Goal: Task Accomplishment & Management: Manage account settings

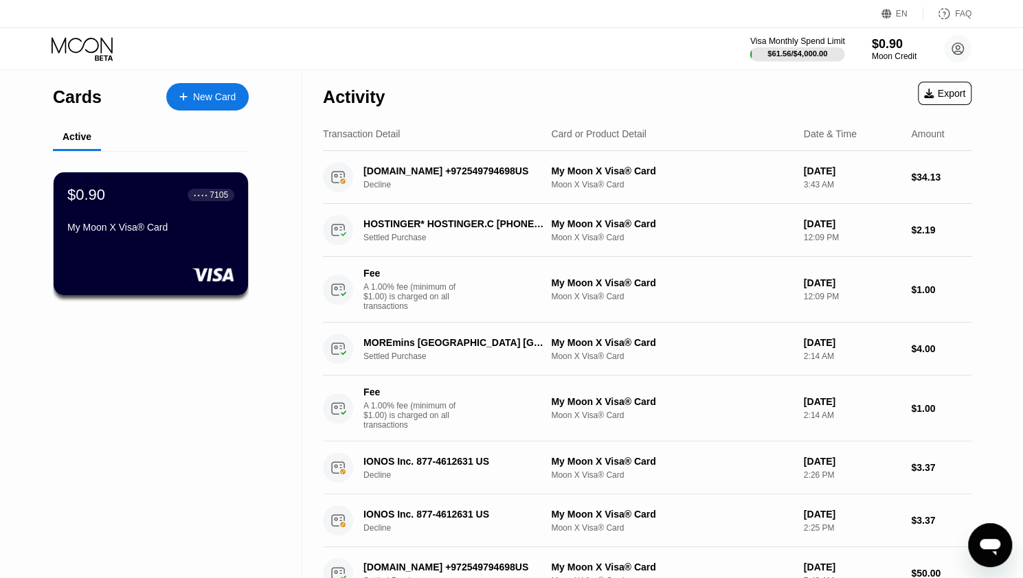
click at [791, 52] on div "$61.56 / $4,000.00" at bounding box center [797, 53] width 60 height 8
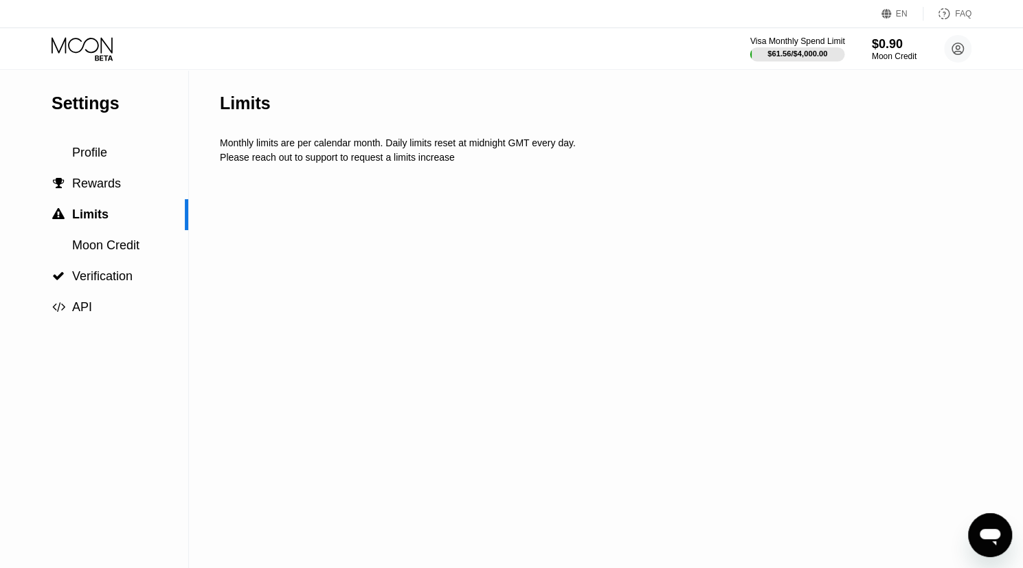
click at [772, 54] on div "$61.56 / $4,000.00" at bounding box center [797, 53] width 60 height 8
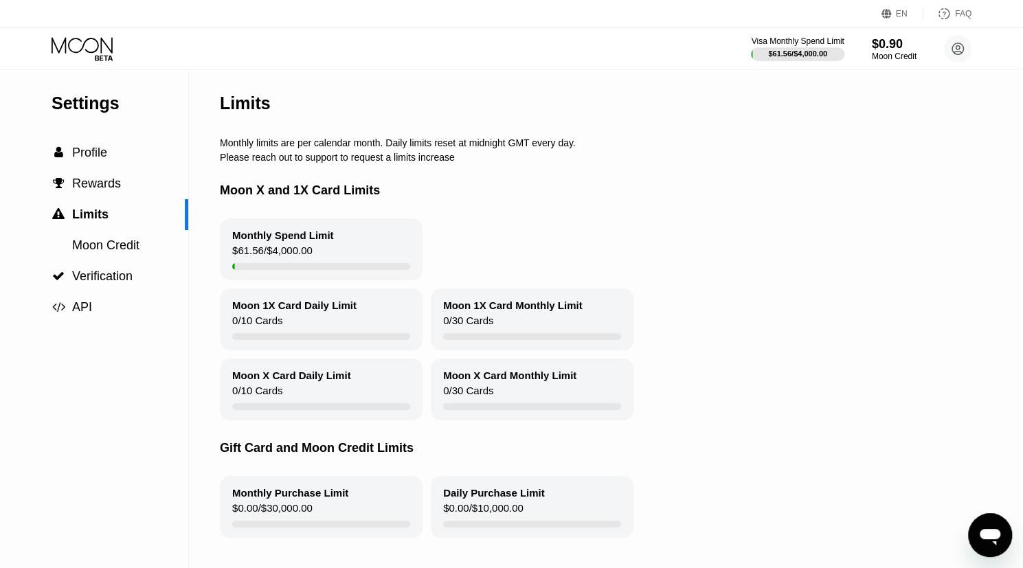
click at [99, 54] on icon at bounding box center [84, 49] width 64 height 24
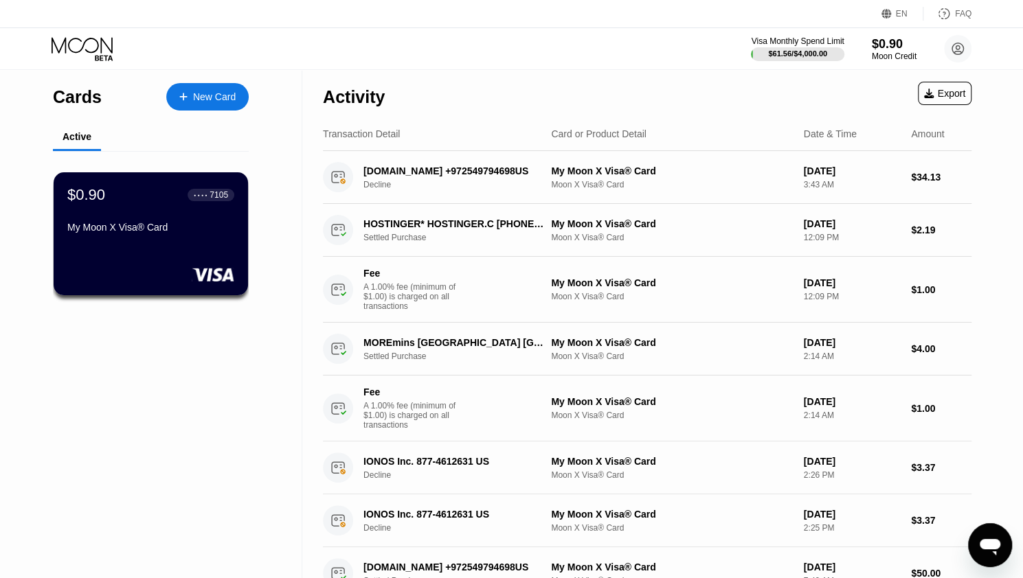
click at [365, 139] on div "Transaction Detail" at bounding box center [361, 133] width 77 height 11
click at [589, 135] on div "Card or Product Detail" at bounding box center [598, 133] width 95 height 11
